Goal: Information Seeking & Learning: Learn about a topic

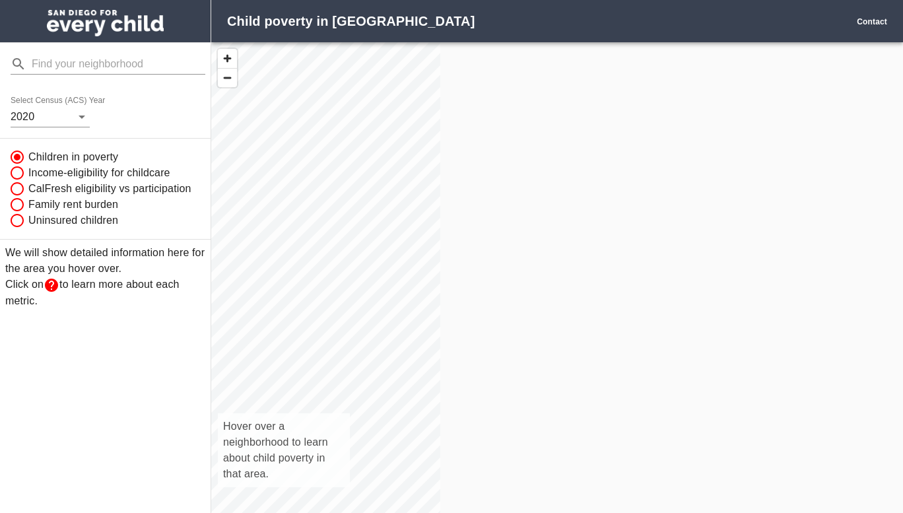
scroll to position [489, 672]
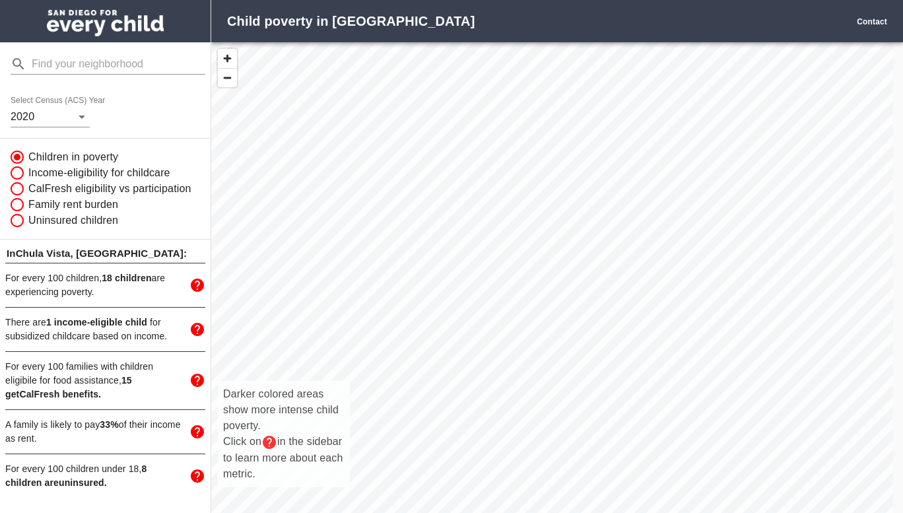
drag, startPoint x: 629, startPoint y: 432, endPoint x: 513, endPoint y: 358, distance: 137.4
click at [449, 358] on div "Darker colored areas show more intense child poverty. Click on in the sidebar t…" at bounding box center [551, 291] width 681 height 499
click at [230, 66] on span "button" at bounding box center [227, 58] width 19 height 19
drag, startPoint x: 459, startPoint y: 312, endPoint x: 654, endPoint y: 212, distance: 219.2
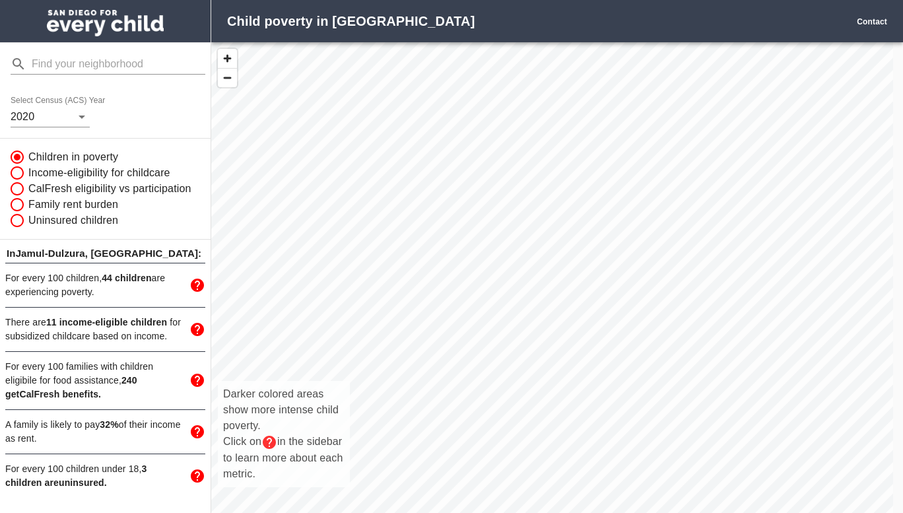
click at [449, 212] on div "Darker colored areas show more intense child poverty. Click on in the sidebar t…" at bounding box center [551, 291] width 681 height 499
drag, startPoint x: 566, startPoint y: 333, endPoint x: 599, endPoint y: 232, distance: 106.2
click at [449, 232] on div "Darker colored areas show more intense child poverty. Click on in the sidebar t…" at bounding box center [551, 291] width 681 height 499
click at [409, 298] on div "Darker colored areas show more intense child poverty. Click on in the sidebar t…" at bounding box center [551, 291] width 681 height 499
drag, startPoint x: 569, startPoint y: 250, endPoint x: 574, endPoint y: 404, distance: 153.8
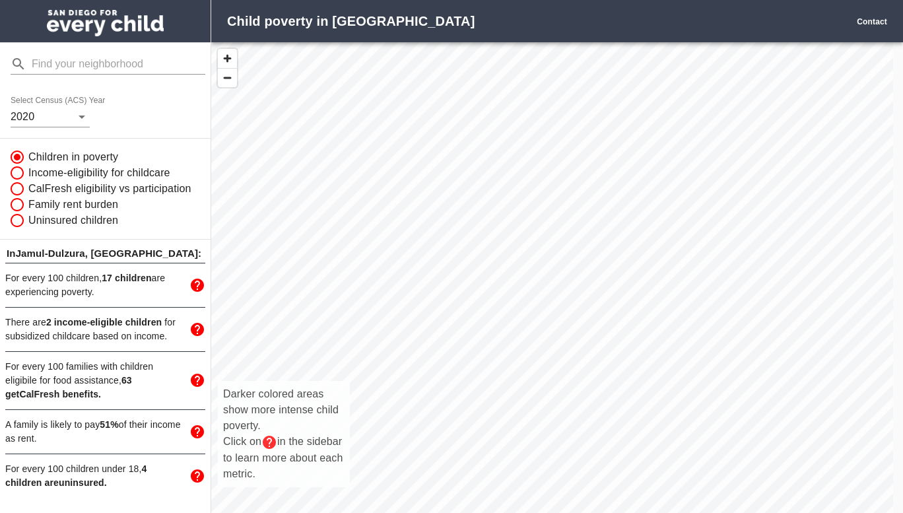
click at [449, 404] on div "Darker colored areas show more intense child poverty. Click on in the sidebar t…" at bounding box center [551, 291] width 681 height 499
click at [449, 137] on div "Darker colored areas show more intense child poverty. Click on in the sidebar t…" at bounding box center [551, 291] width 681 height 499
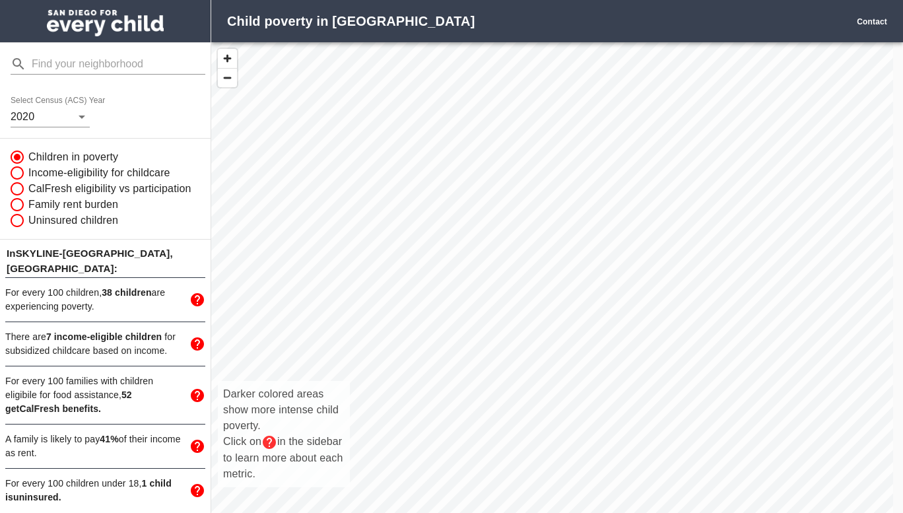
drag, startPoint x: 410, startPoint y: 386, endPoint x: 468, endPoint y: 85, distance: 306.3
click at [449, 85] on div "Darker colored areas show more intense child poverty. Click on in the sidebar t…" at bounding box center [551, 291] width 681 height 499
click at [449, 441] on div "Darker colored areas show more intense child poverty. Click on in the sidebar t…" at bounding box center [551, 291] width 681 height 499
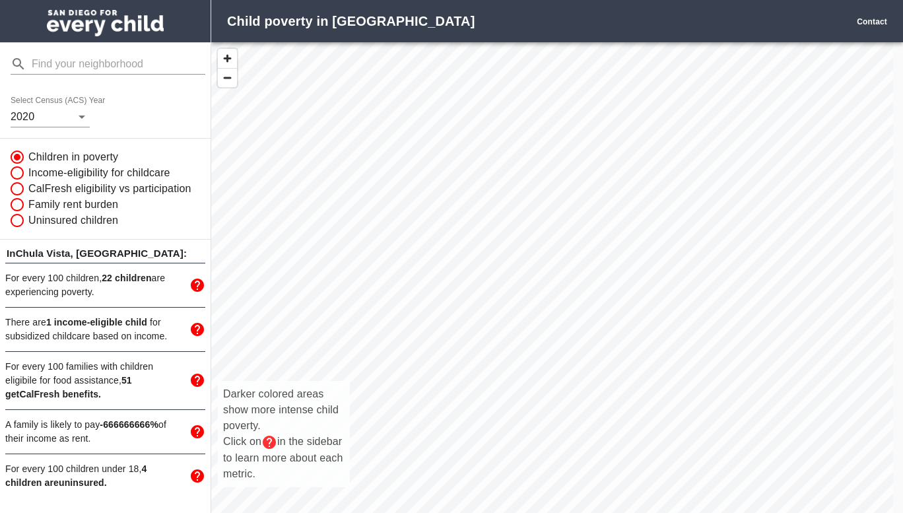
drag, startPoint x: 572, startPoint y: 246, endPoint x: 552, endPoint y: 360, distance: 115.3
click at [449, 360] on div "Darker colored areas show more intense child poverty. Click on in the sidebar t…" at bounding box center [551, 291] width 681 height 499
